Goal: Task Accomplishment & Management: Manage account settings

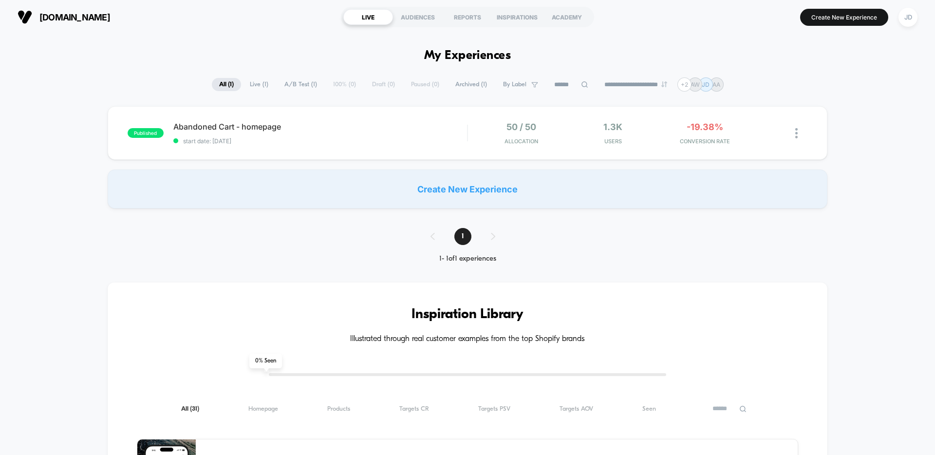
click at [461, 198] on div "Create New Experience" at bounding box center [468, 188] width 720 height 39
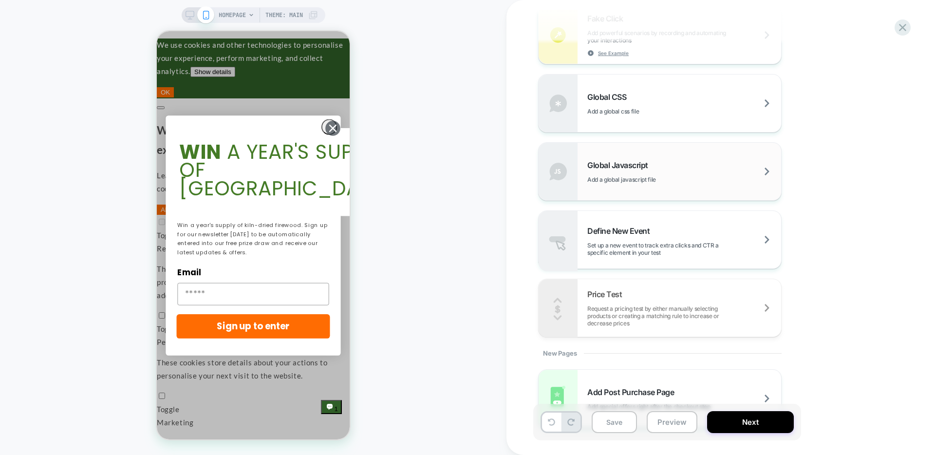
scroll to position [631, 0]
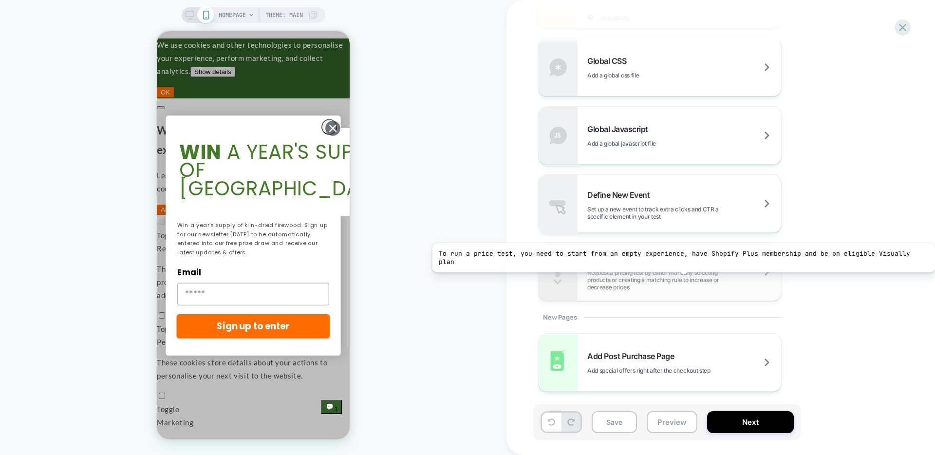
click at [678, 271] on span "Request a pricing test by either manually selecting products or creating a matc…" at bounding box center [684, 280] width 194 height 22
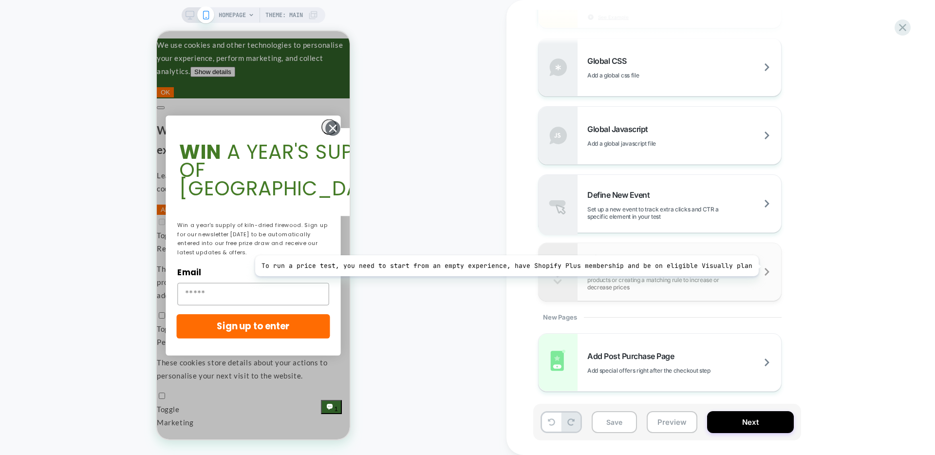
click at [762, 268] on div "Price Test Request a pricing test by either manually selecting products or crea…" at bounding box center [684, 271] width 194 height 37
click at [764, 270] on span "Request a pricing test by either manually selecting products or creating a matc…" at bounding box center [684, 280] width 194 height 22
click at [763, 270] on span "Request a pricing test by either manually selecting products or creating a matc…" at bounding box center [684, 280] width 194 height 22
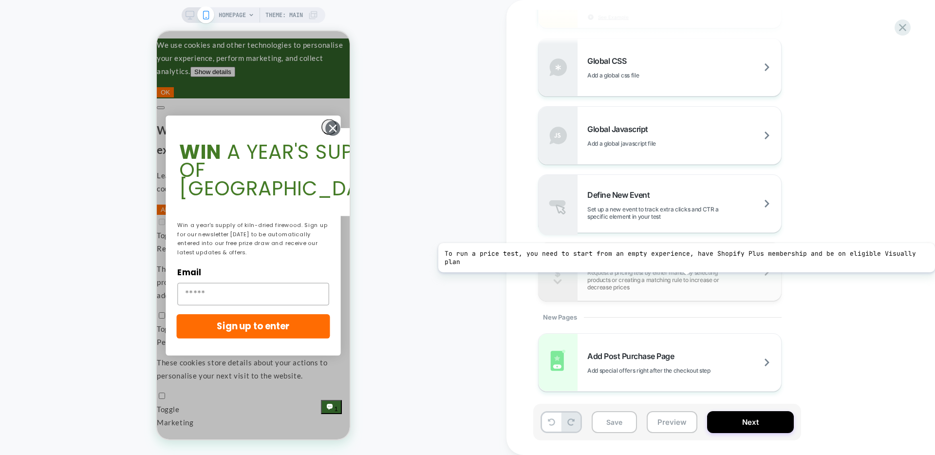
drag, startPoint x: 763, startPoint y: 270, endPoint x: 683, endPoint y: 271, distance: 79.8
click at [683, 271] on span "Request a pricing test by either manually selecting products or creating a matc…" at bounding box center [684, 280] width 194 height 22
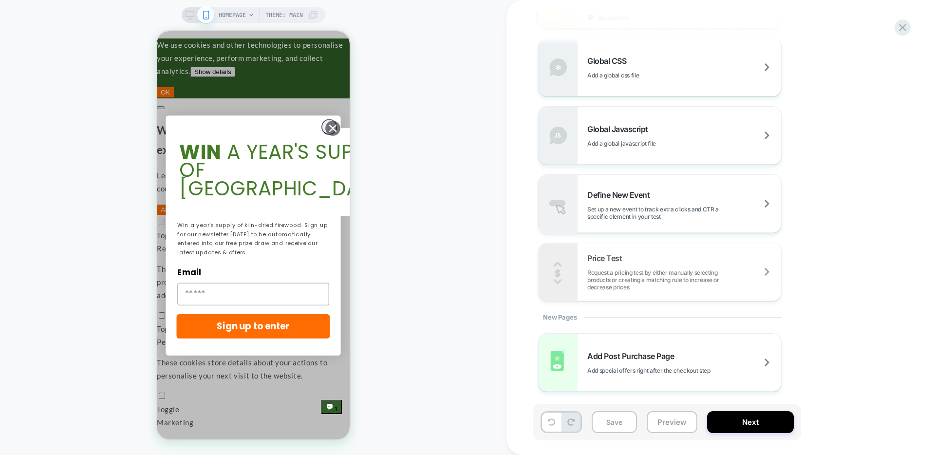
click at [896, 35] on div "Experience Name Click to edit experience details + Add more info 1. What audien…" at bounding box center [715, 227] width 365 height 435
click at [900, 28] on icon at bounding box center [902, 27] width 13 height 13
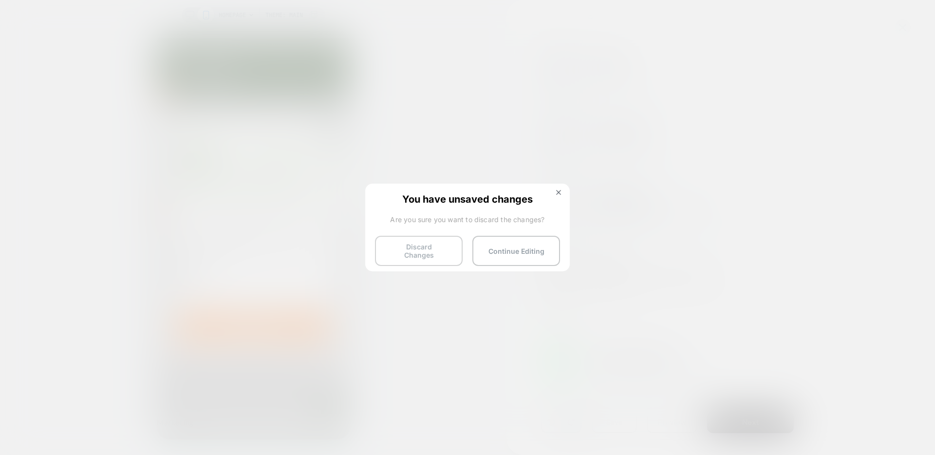
click at [439, 248] on button "Discard Changes" at bounding box center [419, 251] width 88 height 30
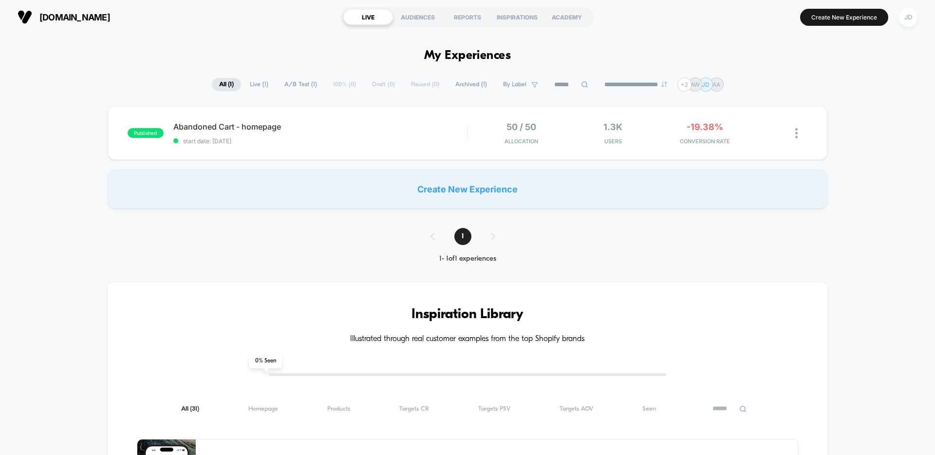
click at [909, 21] on div "JD" at bounding box center [907, 17] width 19 height 19
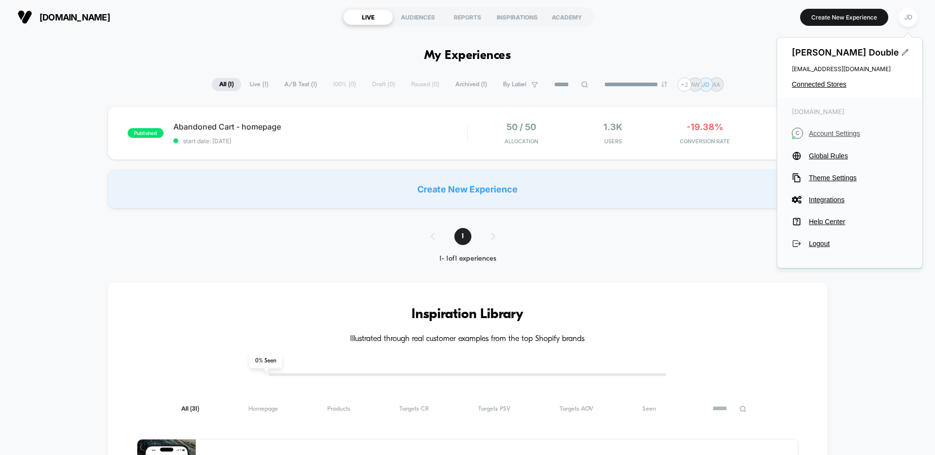
click at [841, 131] on span "Account Settings" at bounding box center [858, 133] width 99 height 8
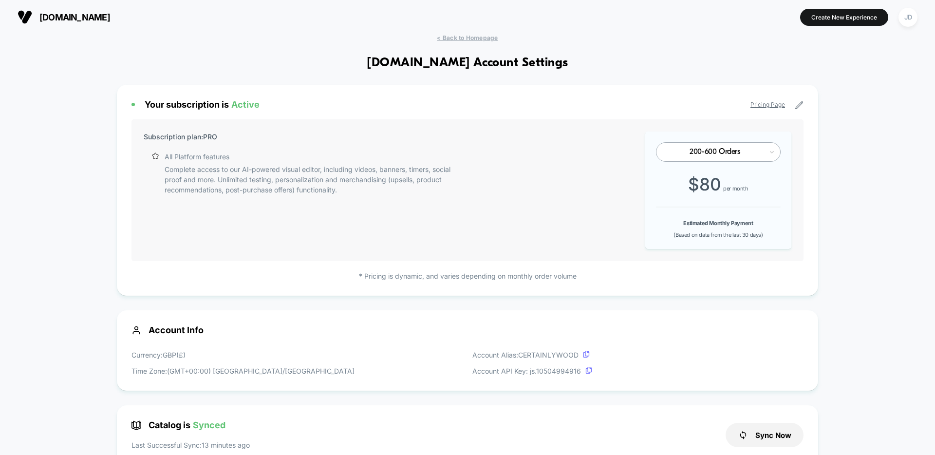
scroll to position [131, 0]
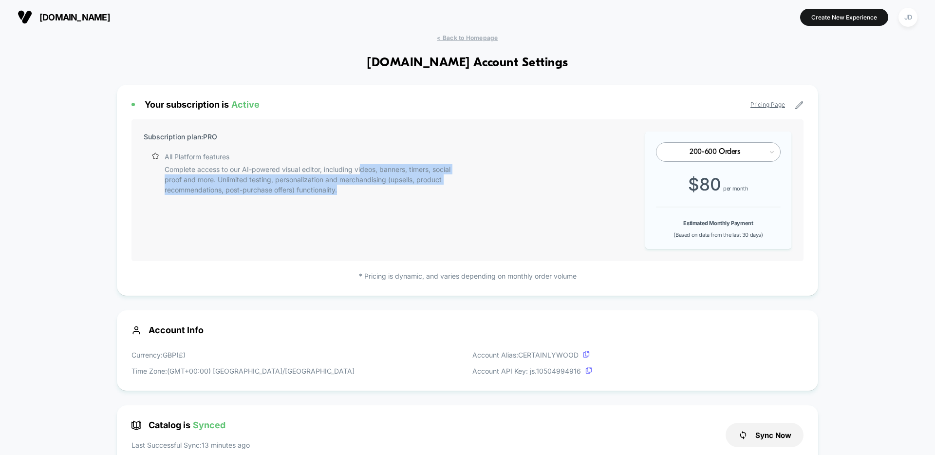
drag, startPoint x: 363, startPoint y: 171, endPoint x: 370, endPoint y: 189, distance: 18.8
click at [370, 189] on p "Complete access to our AI-powered visual editor, including videos, banners, tim…" at bounding box center [314, 179] width 298 height 31
drag, startPoint x: 287, startPoint y: 169, endPoint x: 322, endPoint y: 191, distance: 41.3
click at [321, 191] on p "Complete access to our AI-powered visual editor, including videos, banners, tim…" at bounding box center [314, 179] width 298 height 31
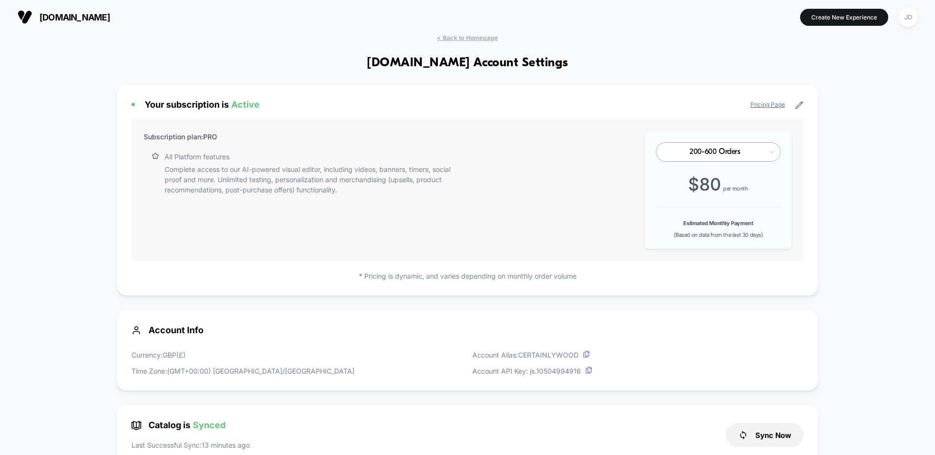
drag, startPoint x: 324, startPoint y: 191, endPoint x: 330, endPoint y: 190, distance: 5.9
click at [324, 191] on p "Complete access to our AI-powered visual editor, including videos, banners, tim…" at bounding box center [314, 179] width 298 height 31
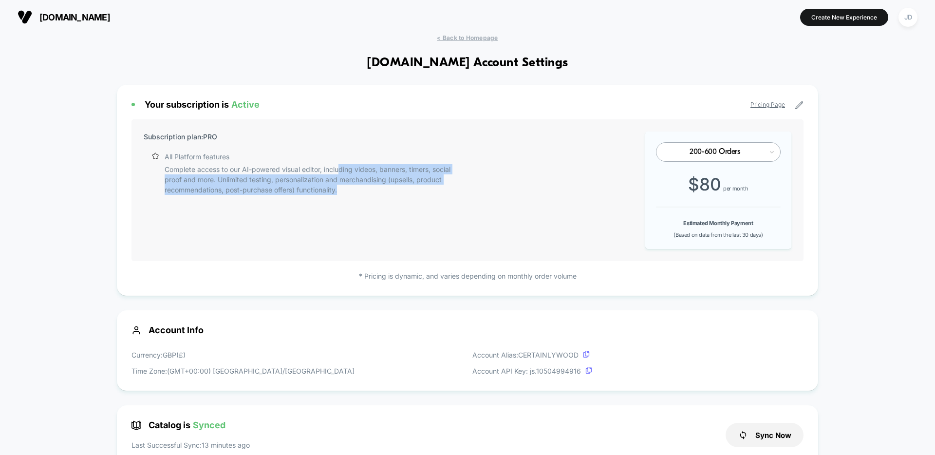
drag, startPoint x: 342, startPoint y: 166, endPoint x: 342, endPoint y: 189, distance: 23.4
click at [342, 188] on p "Complete access to our AI-powered visual editor, including videos, banners, tim…" at bounding box center [314, 179] width 298 height 31
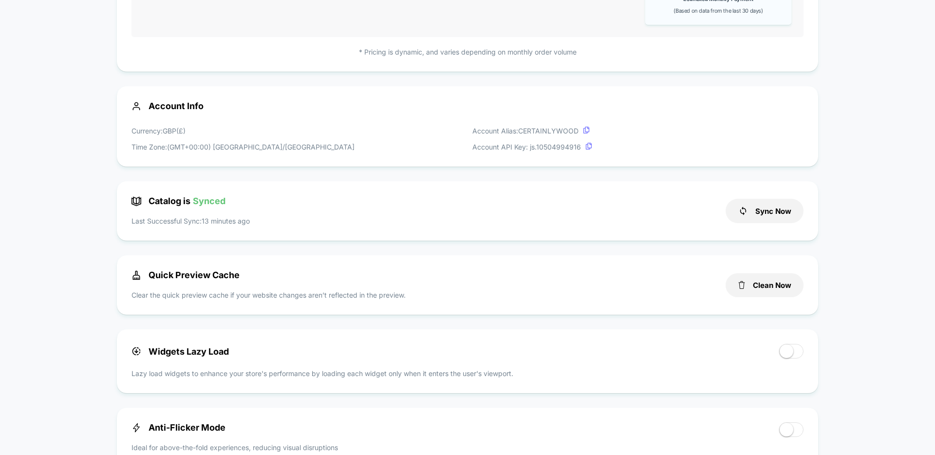
scroll to position [0, 0]
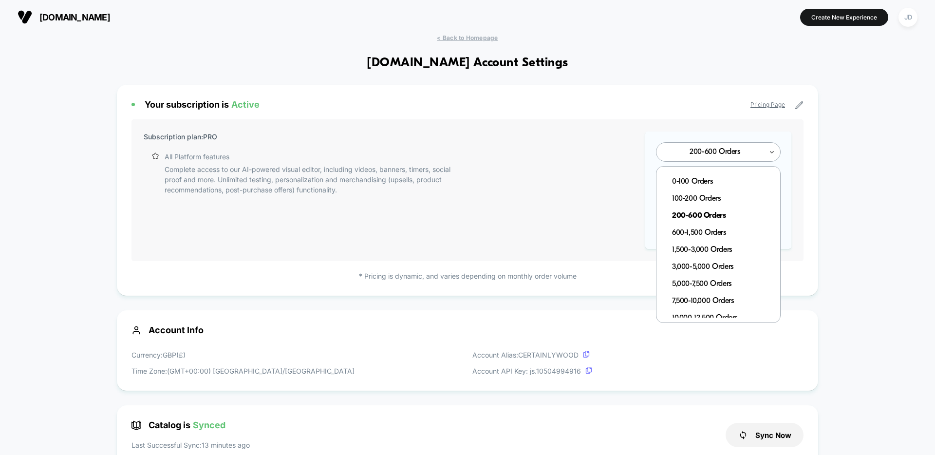
click at [737, 153] on div at bounding box center [714, 152] width 95 height 6
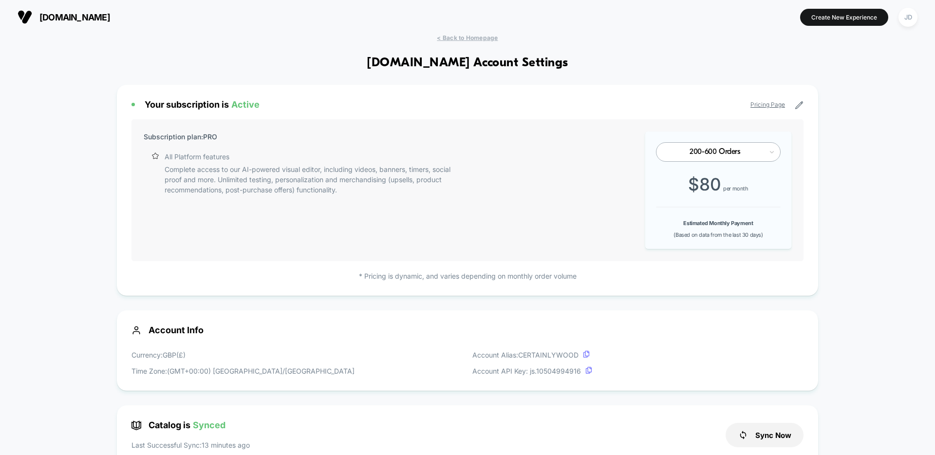
click at [814, 186] on div "Your subscription is Active Pricing Page Subscription plan: PRO All Platform fe…" at bounding box center [467, 190] width 701 height 211
click at [761, 106] on link "Pricing Page" at bounding box center [767, 104] width 35 height 7
